Goal: Task Accomplishment & Management: Complete application form

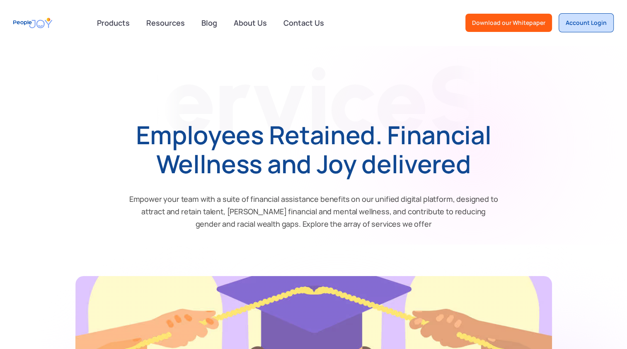
click at [591, 20] on div "Account Login" at bounding box center [586, 23] width 41 height 8
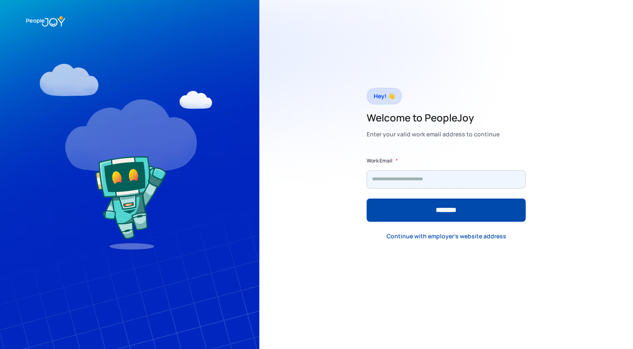
click at [416, 182] on input "Form" at bounding box center [446, 179] width 159 height 18
type input "**********"
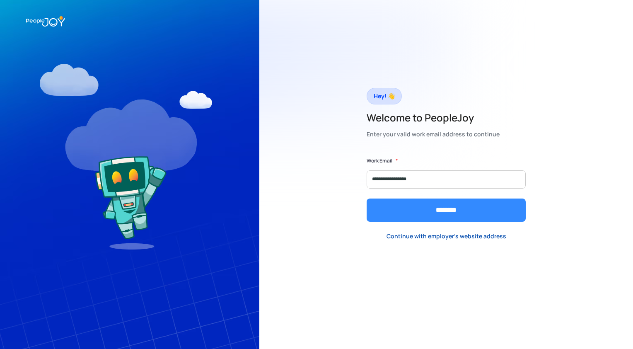
click at [423, 208] on input "********" at bounding box center [446, 209] width 159 height 23
